Goal: Task Accomplishment & Management: Manage account settings

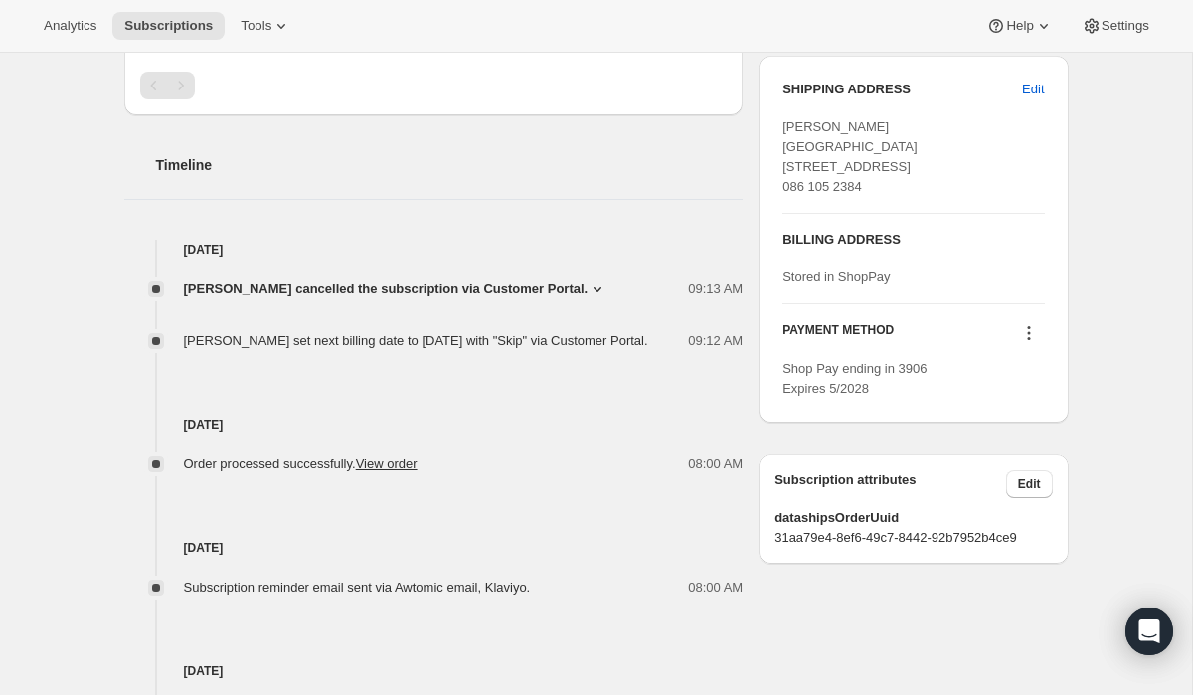
scroll to position [191, 0]
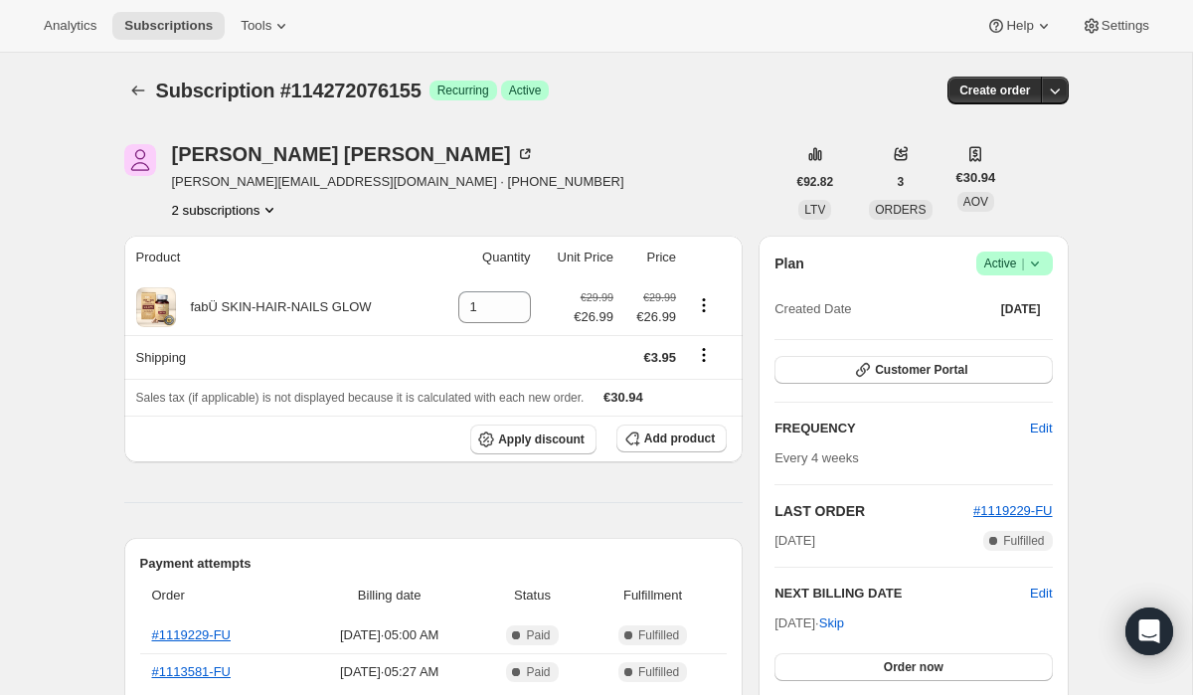
click at [245, 206] on button "2 subscriptions" at bounding box center [226, 210] width 108 height 20
click at [243, 248] on span "111391048059" at bounding box center [225, 248] width 145 height 20
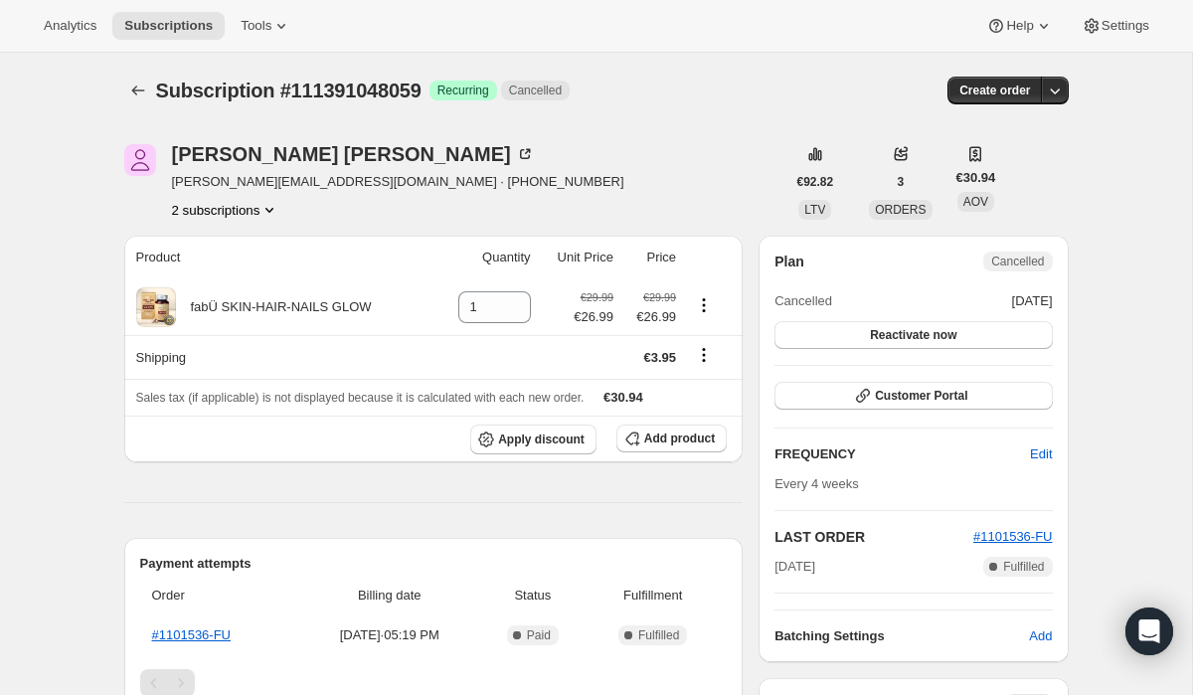
click at [242, 202] on button "2 subscriptions" at bounding box center [226, 210] width 108 height 20
click at [236, 276] on span "114272076155" at bounding box center [195, 281] width 87 height 15
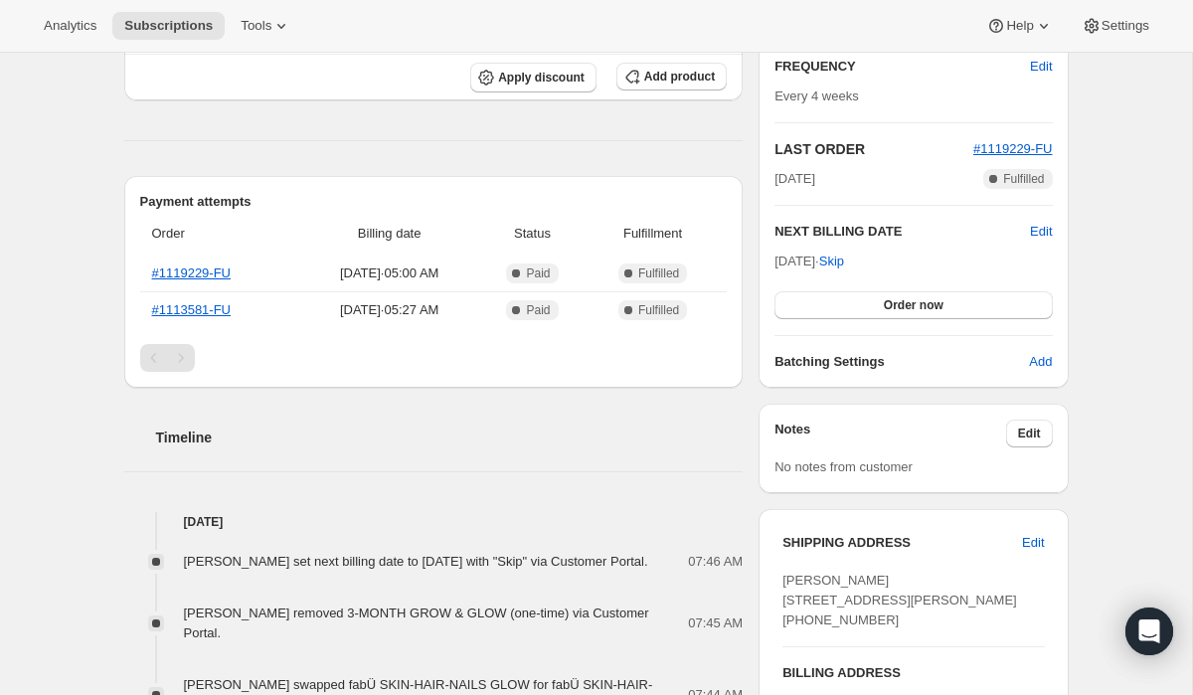
scroll to position [240, 0]
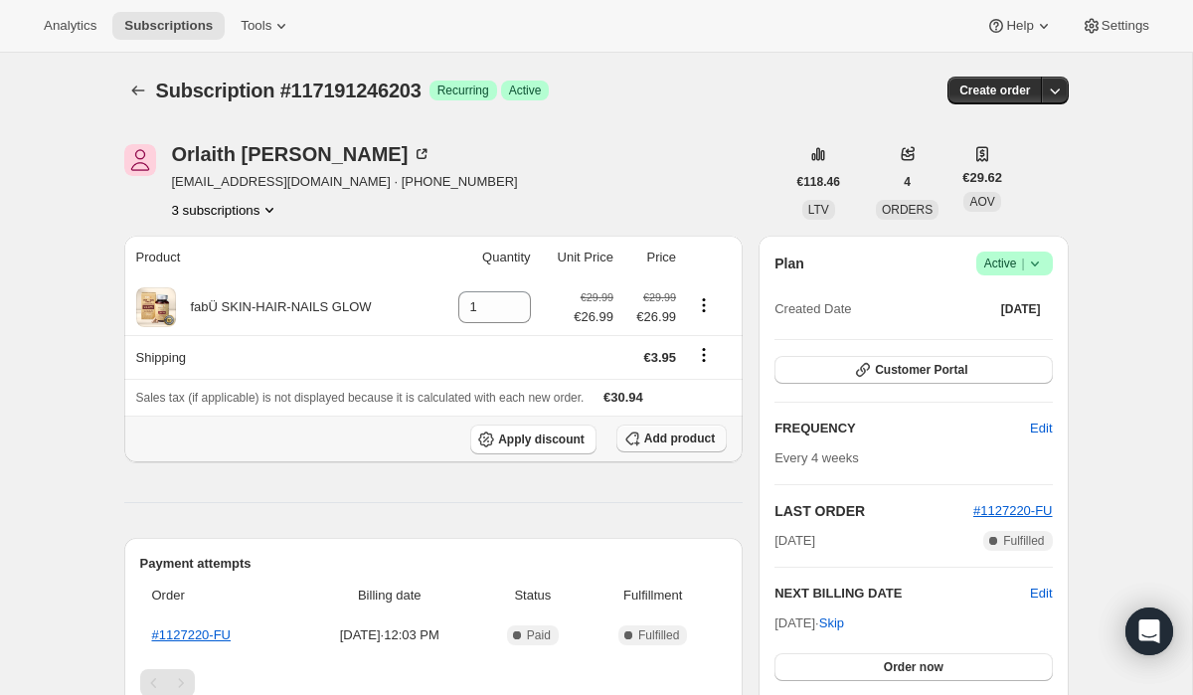
click at [644, 441] on span "Add product" at bounding box center [679, 439] width 71 height 16
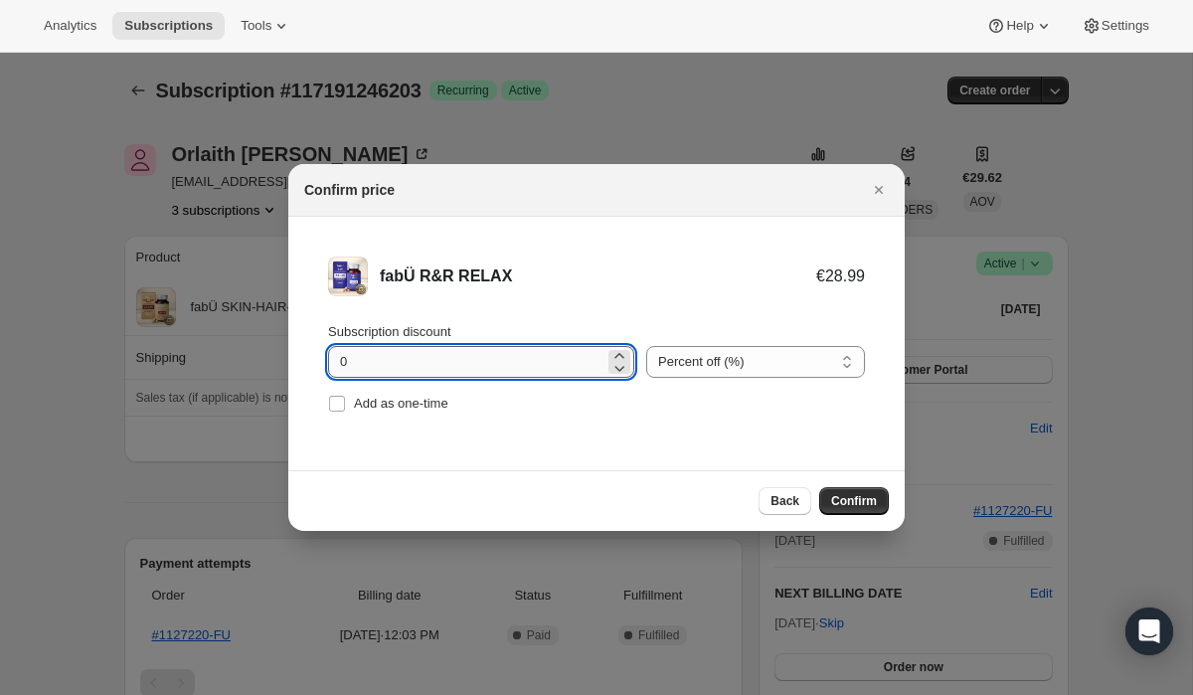
click at [339, 359] on input "0" at bounding box center [466, 362] width 276 height 32
type input "10"
click at [842, 513] on button "Confirm" at bounding box center [855, 501] width 70 height 28
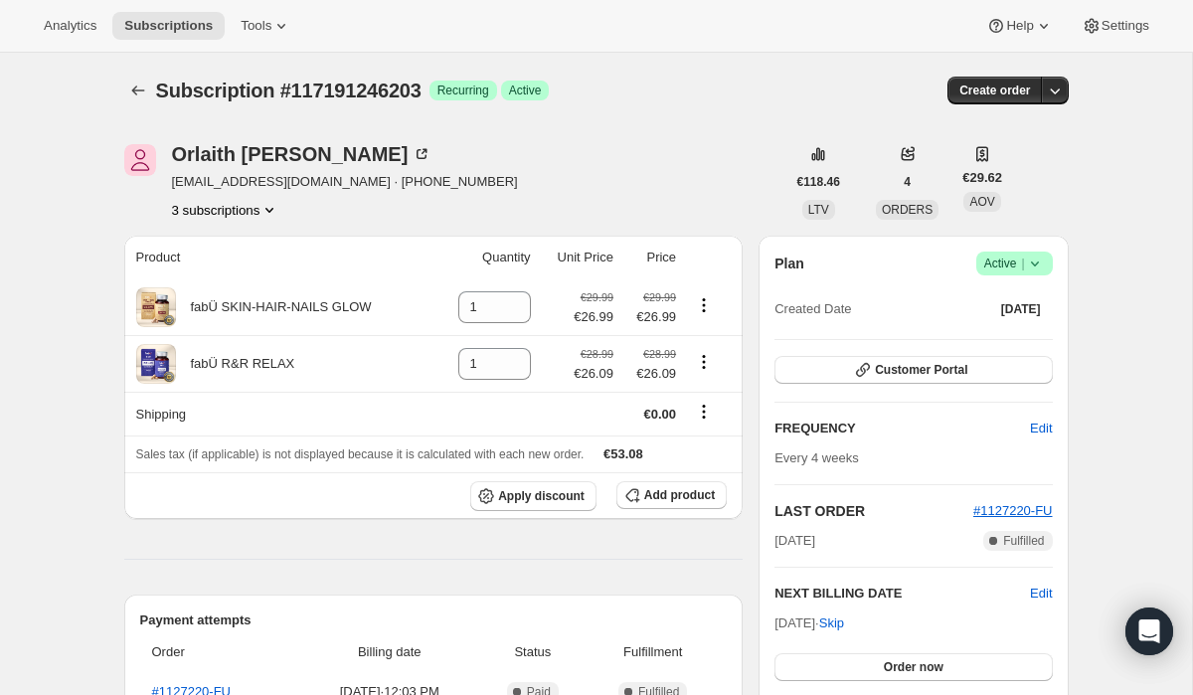
click at [243, 203] on button "3 subscriptions" at bounding box center [226, 210] width 108 height 20
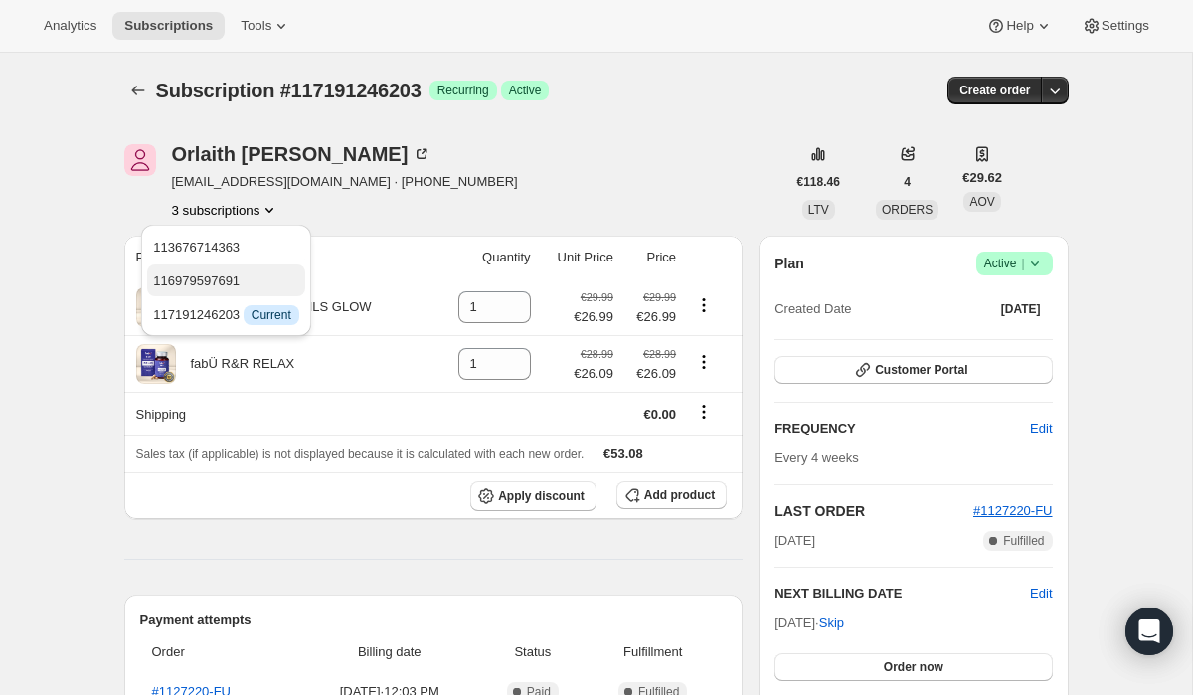
click at [246, 285] on span "116979597691" at bounding box center [225, 282] width 145 height 20
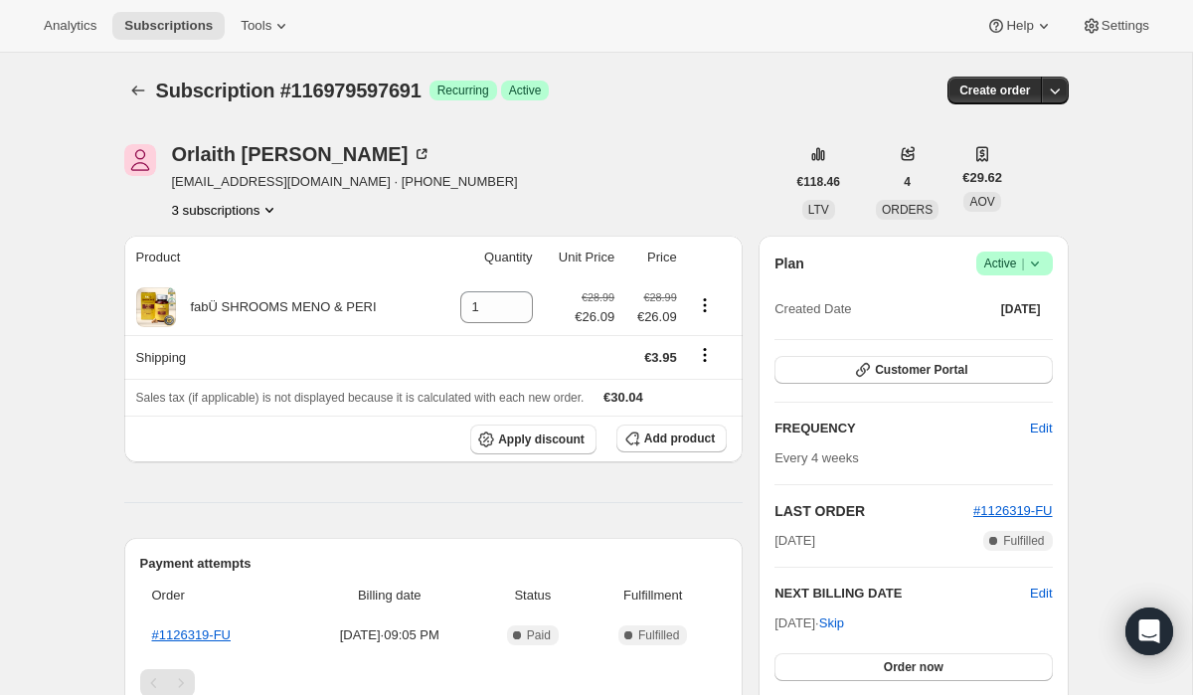
click at [985, 269] on span "Active |" at bounding box center [1015, 264] width 61 height 20
click at [987, 343] on span "Cancel subscription" at bounding box center [1009, 336] width 112 height 15
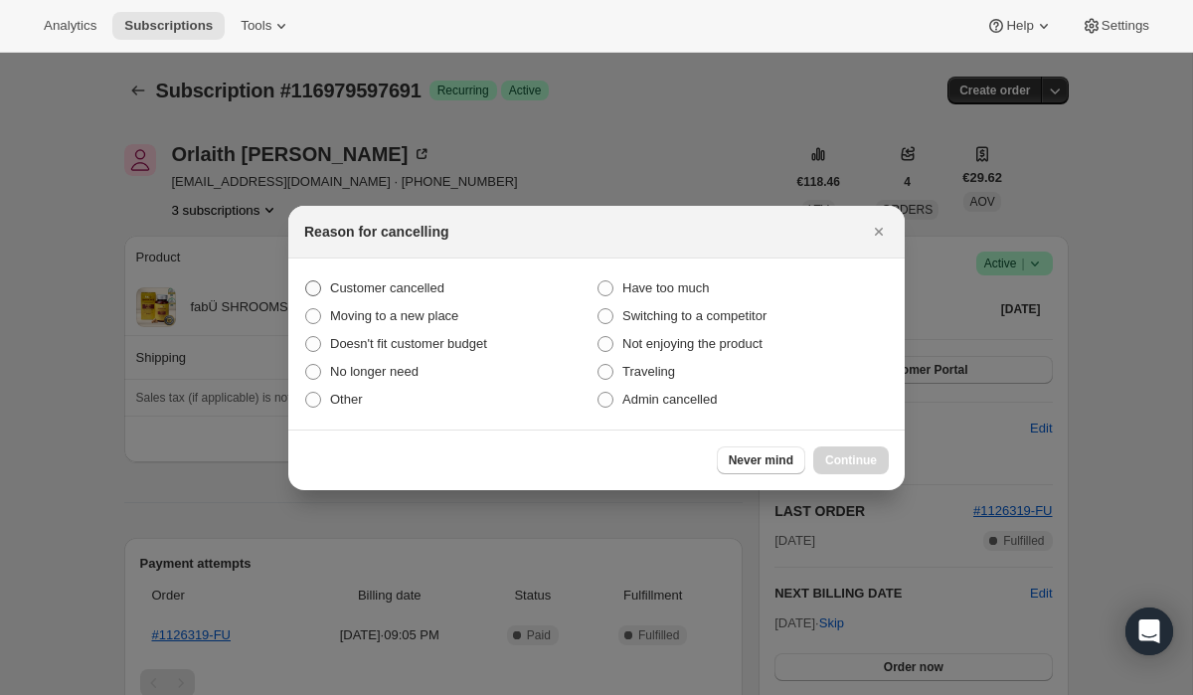
click at [397, 281] on span "Customer cancelled" at bounding box center [387, 287] width 114 height 15
click at [306, 281] on input "Customer cancelled" at bounding box center [305, 280] width 1 height 1
radio input "true"
click at [830, 451] on button "Continue" at bounding box center [852, 461] width 76 height 28
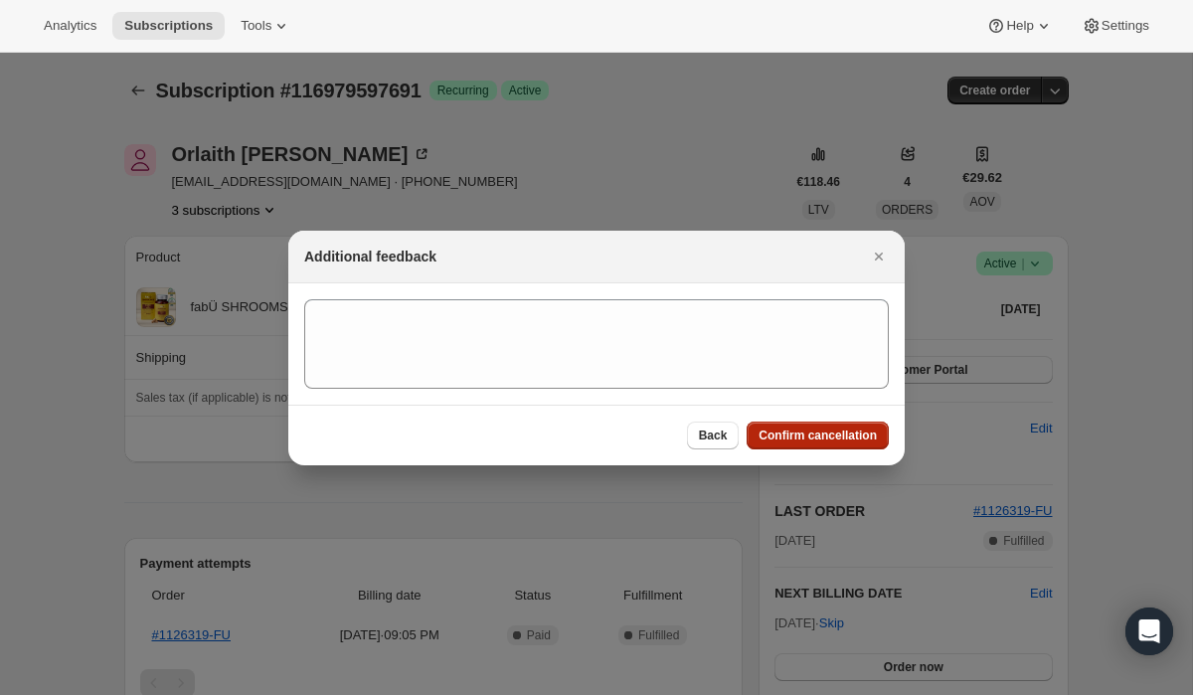
click at [769, 427] on button "Confirm cancellation" at bounding box center [818, 436] width 142 height 28
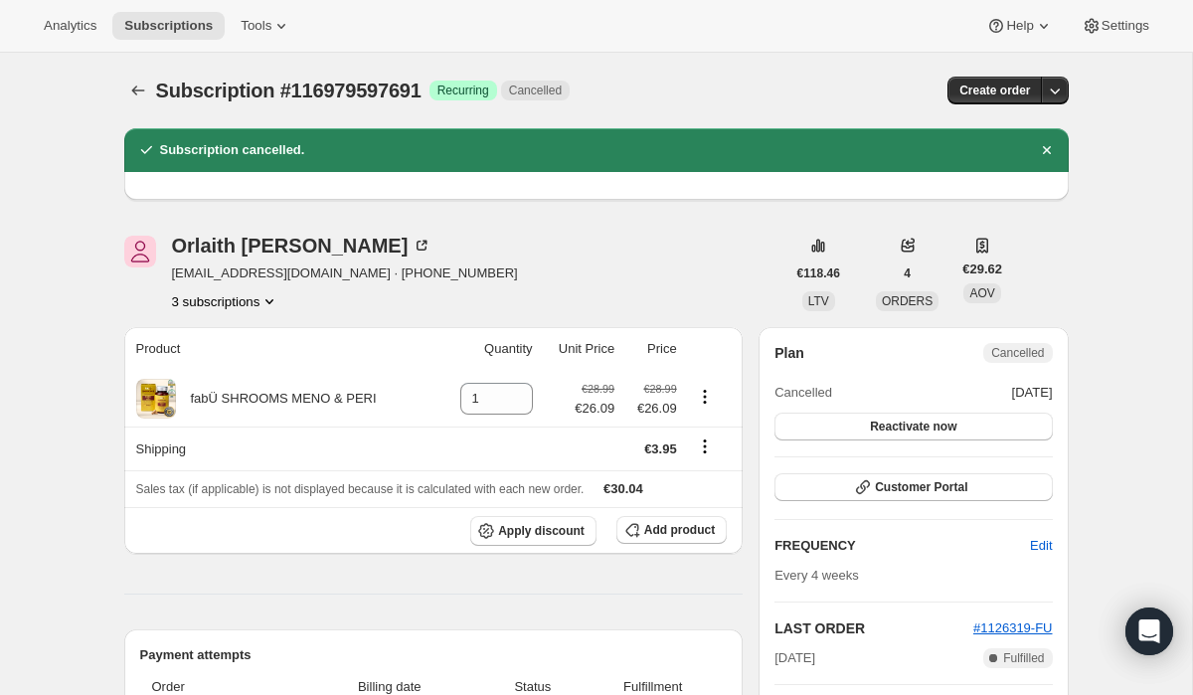
click at [270, 309] on icon "Product actions" at bounding box center [270, 301] width 20 height 20
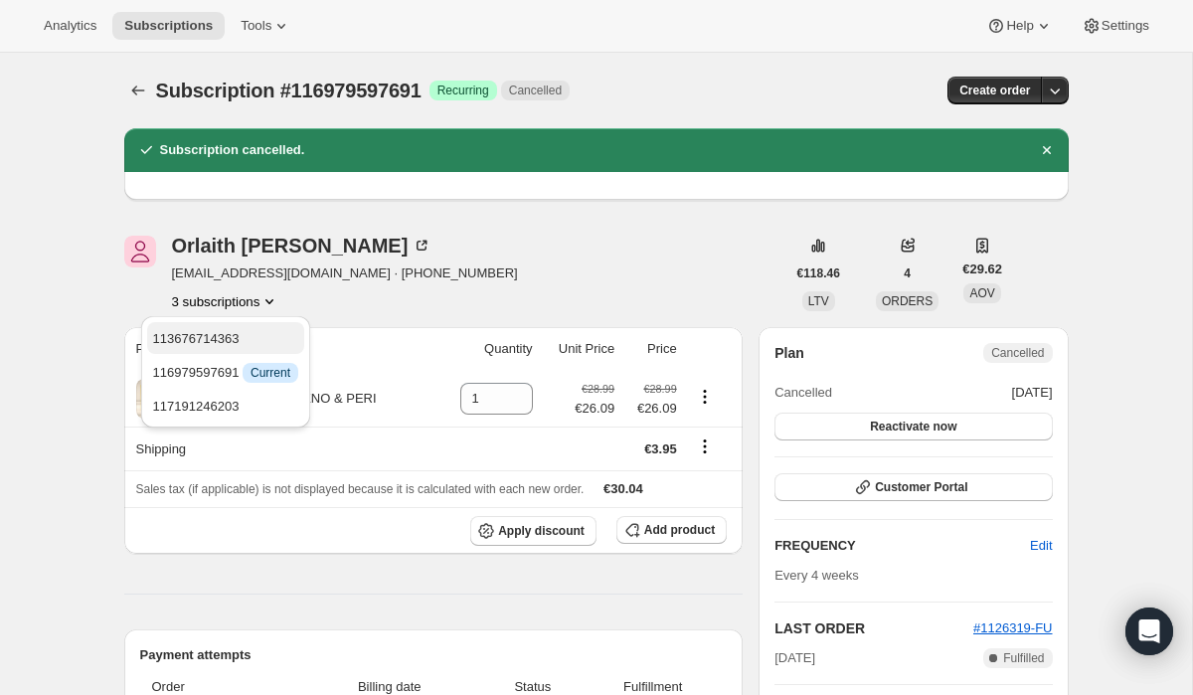
click at [290, 334] on span "113676714363" at bounding box center [225, 339] width 145 height 20
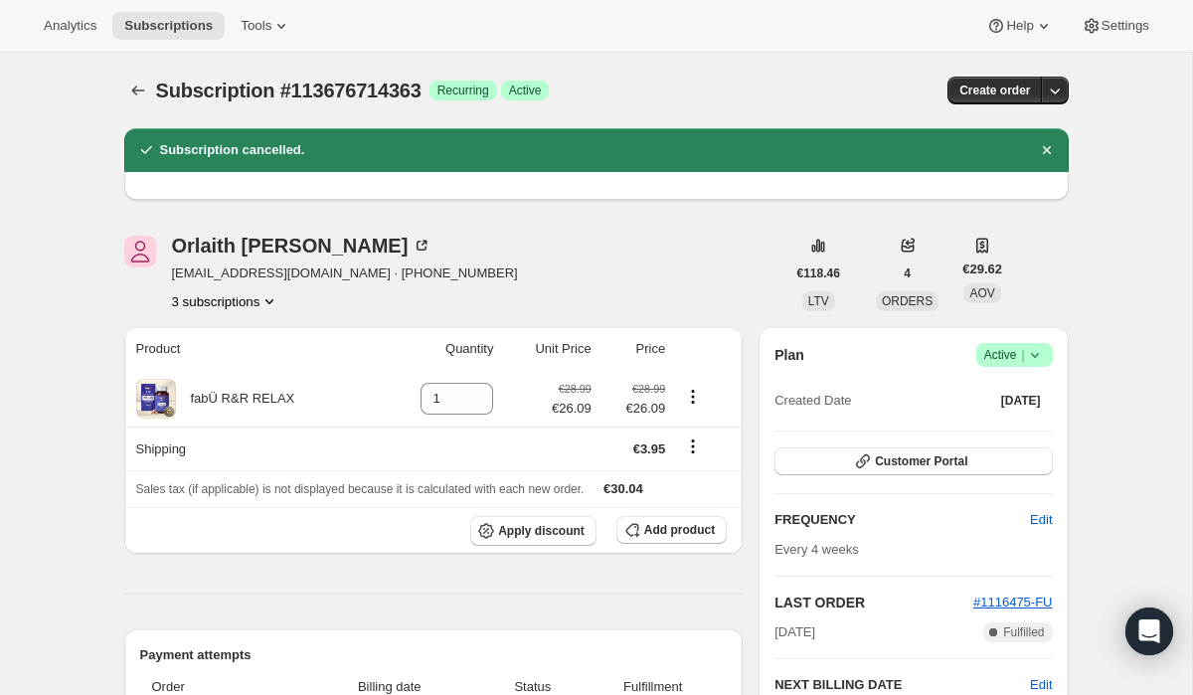
click at [1006, 360] on span "Active |" at bounding box center [1015, 355] width 61 height 20
click at [997, 413] on button "Cancel subscription" at bounding box center [1009, 428] width 124 height 32
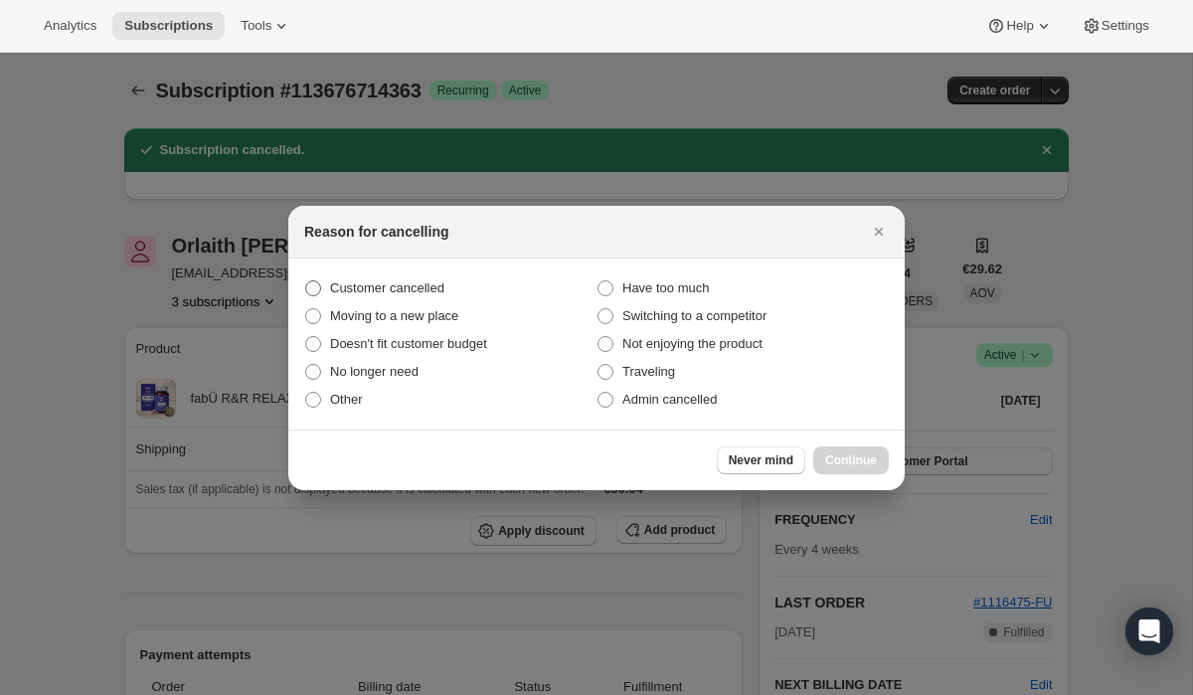
click at [532, 275] on label "Customer cancelled" at bounding box center [450, 289] width 292 height 28
click at [306, 280] on input "Customer cancelled" at bounding box center [305, 280] width 1 height 1
radio input "true"
click at [862, 455] on span "Continue" at bounding box center [851, 461] width 52 height 16
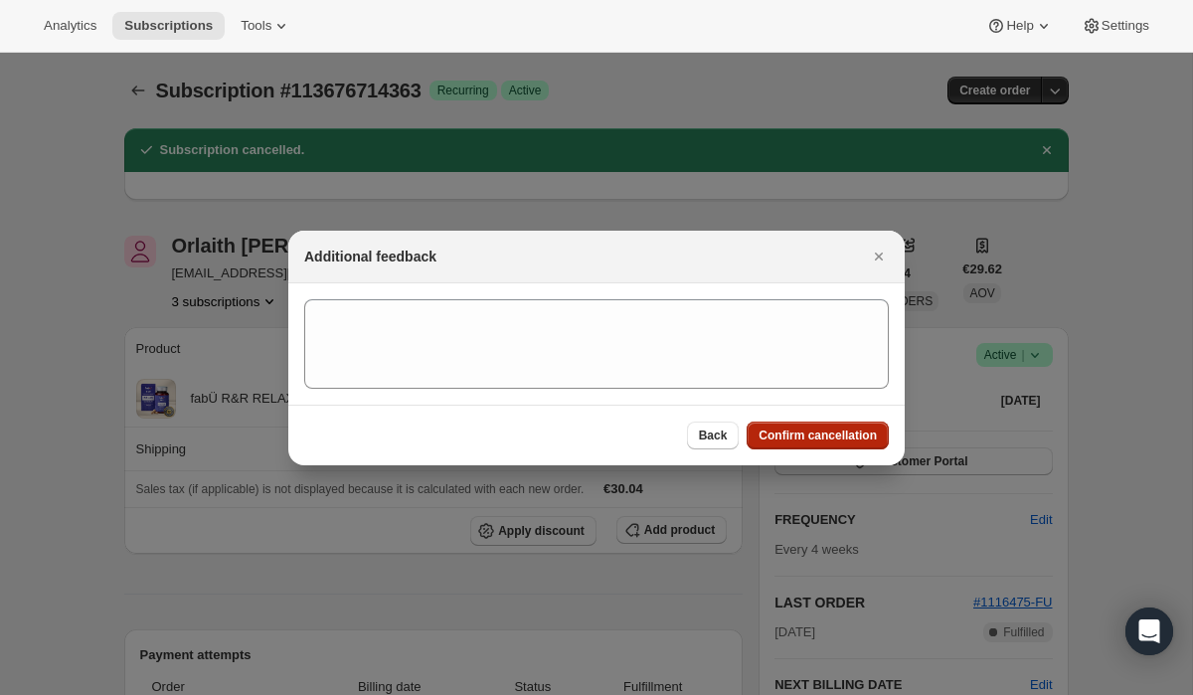
click at [776, 441] on span "Confirm cancellation" at bounding box center [818, 436] width 118 height 16
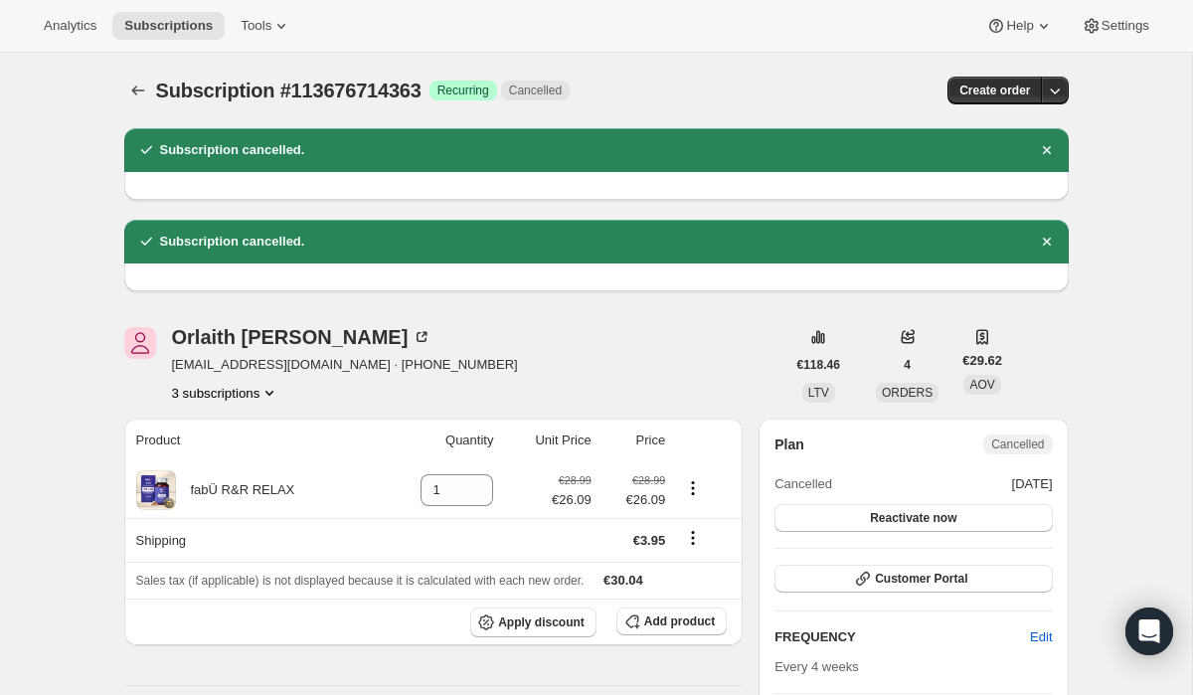
click at [200, 402] on button "3 subscriptions" at bounding box center [226, 393] width 108 height 20
click at [236, 493] on span "117191246203" at bounding box center [195, 497] width 87 height 15
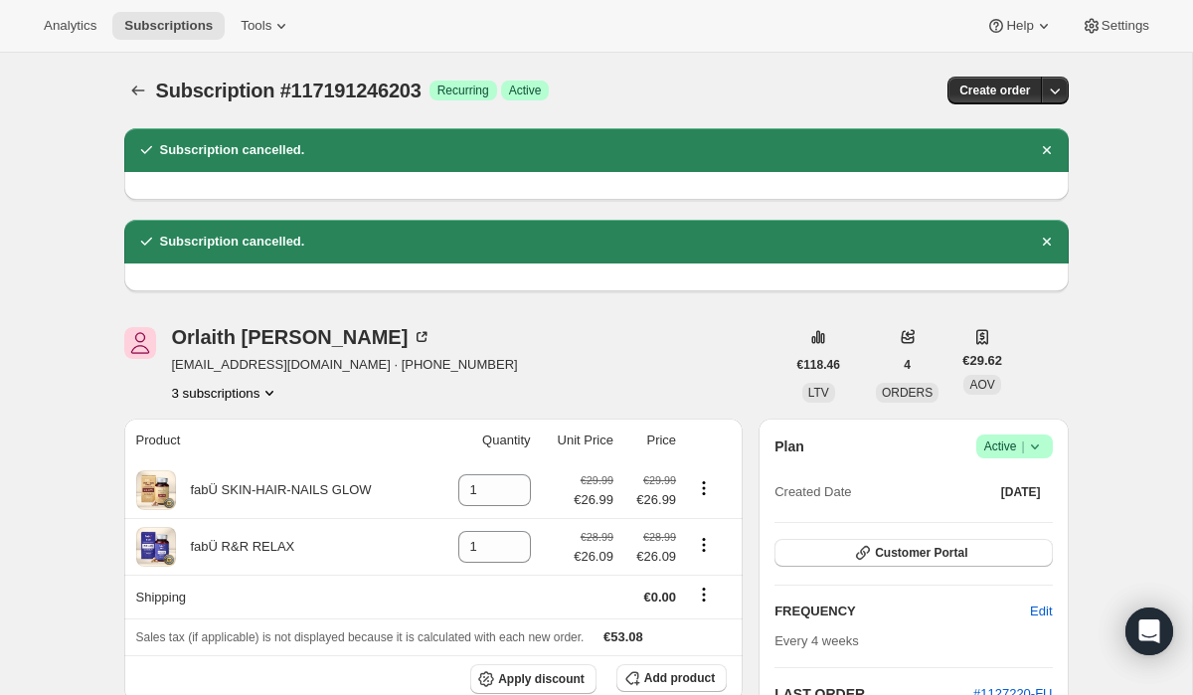
click at [1013, 448] on span "Active |" at bounding box center [1015, 447] width 61 height 20
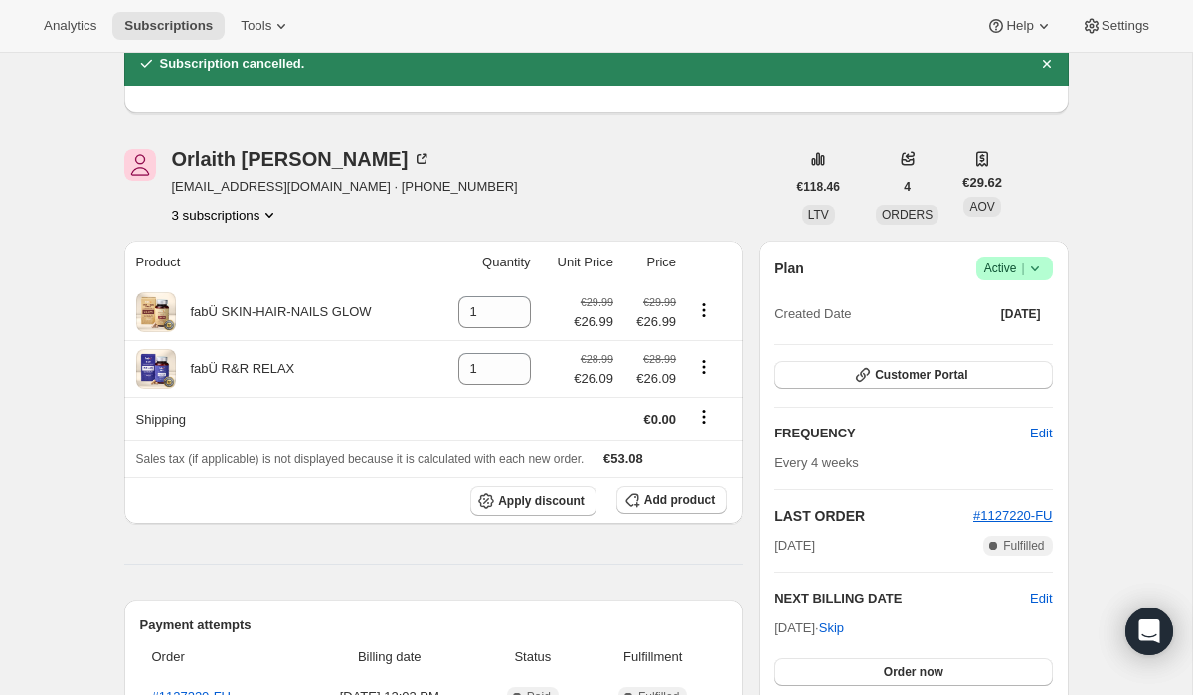
scroll to position [172, 0]
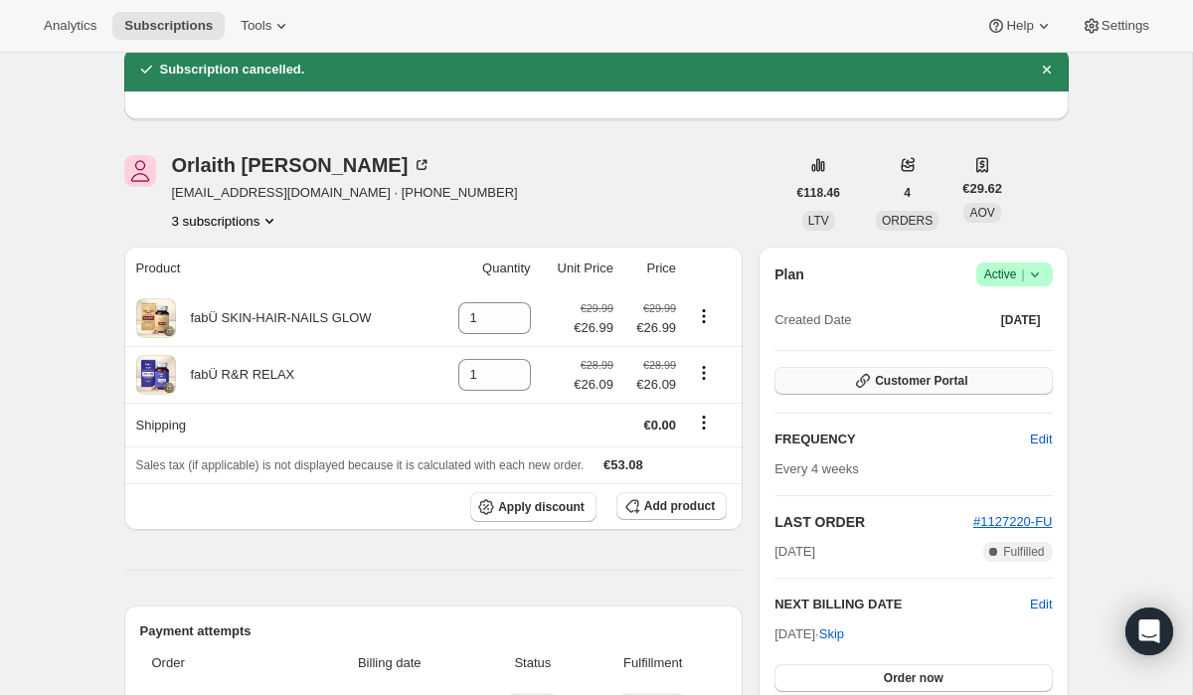
click at [968, 379] on span "Customer Portal" at bounding box center [921, 381] width 92 height 16
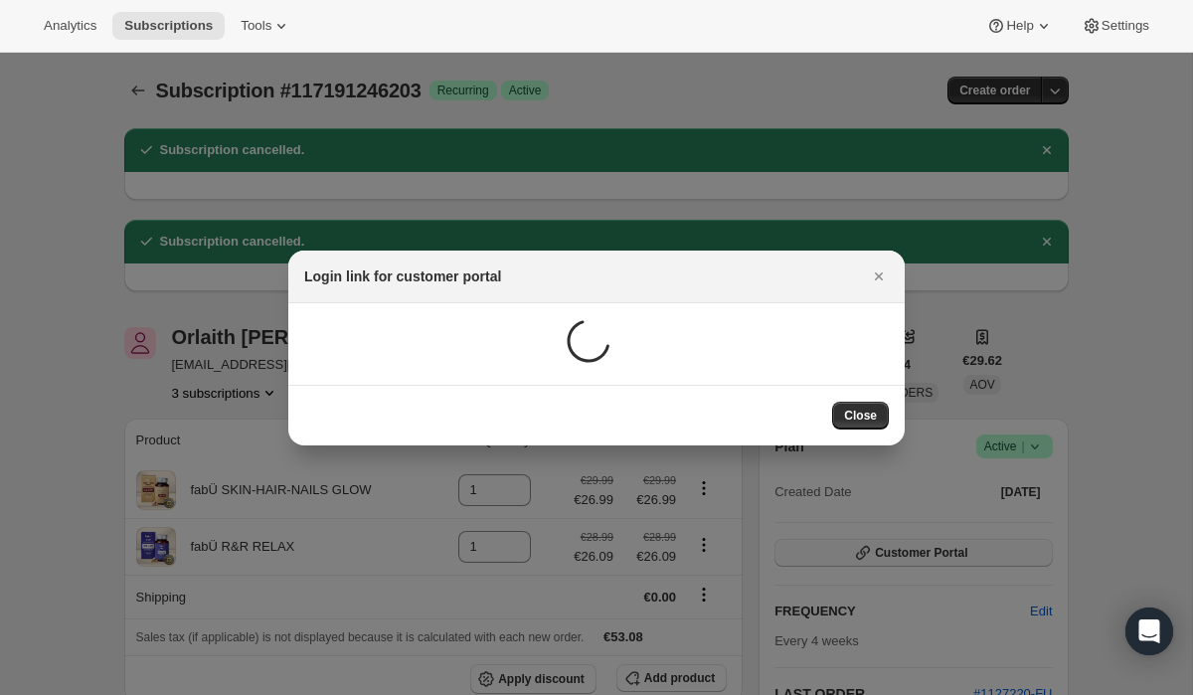
scroll to position [0, 0]
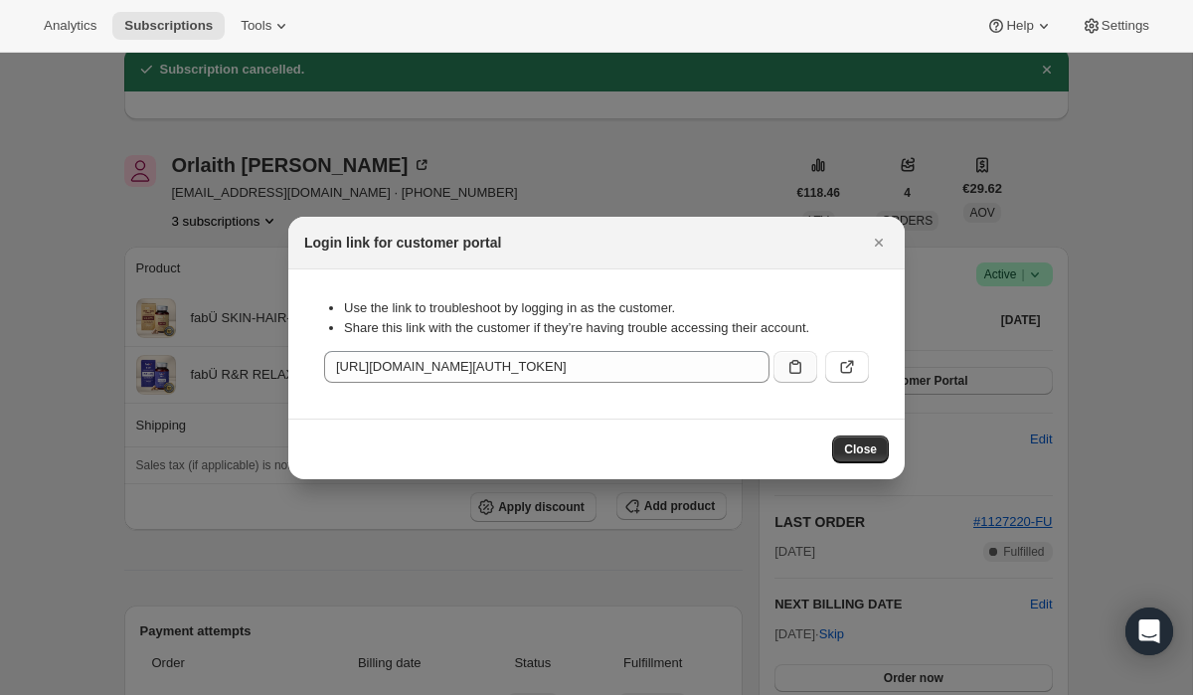
click at [790, 377] on button ":rri:" at bounding box center [796, 367] width 44 height 32
